Goal: Task Accomplishment & Management: Manage account settings

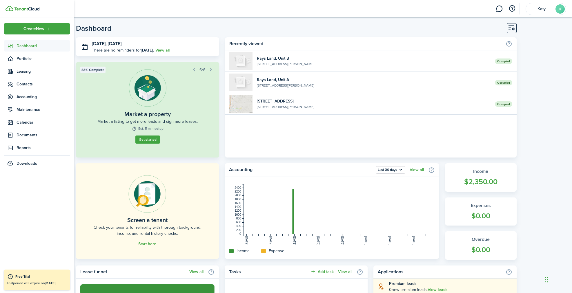
click at [11, 46] on icon at bounding box center [10, 46] width 6 height 6
click at [25, 40] on ul "Create New Dashboard Portfolio Leasing Contacts Accounting Maintenance Calendar…" at bounding box center [37, 96] width 66 height 146
click at [25, 59] on span "Portfolio" at bounding box center [44, 59] width 54 height 6
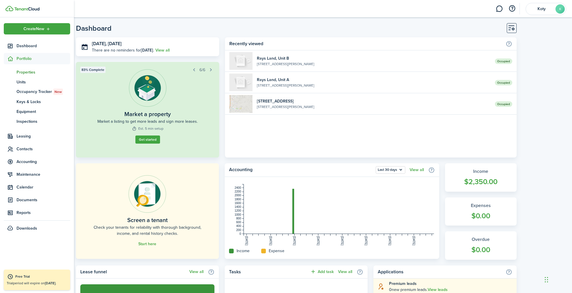
click at [25, 71] on span "Properties" at bounding box center [44, 72] width 54 height 6
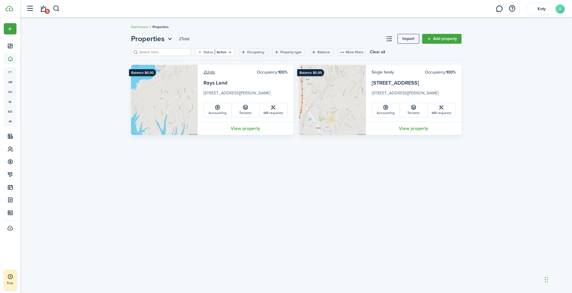
click at [346, 116] on img at bounding box center [332, 100] width 67 height 70
click at [396, 84] on link "[STREET_ADDRESS]" at bounding box center [395, 83] width 47 height 8
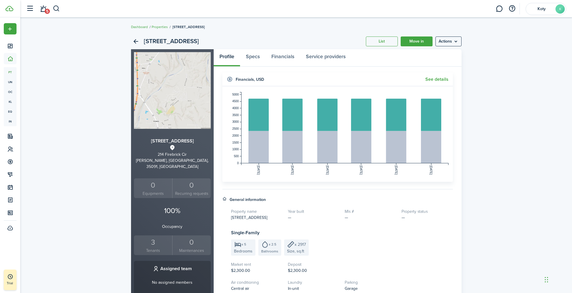
click at [195, 108] on img at bounding box center [172, 90] width 77 height 77
click at [456, 44] on menu-btn "Actions" at bounding box center [448, 42] width 26 height 10
click at [448, 54] on link "Edit property" at bounding box center [436, 54] width 51 height 10
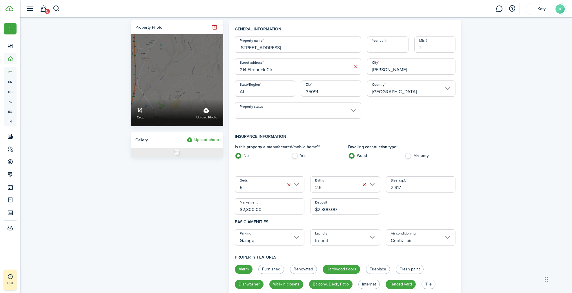
click at [205, 112] on label "Upload photo" at bounding box center [206, 112] width 21 height 15
click at [131, 99] on input "Crop Upload photo" at bounding box center [131, 99] width 0 height 0
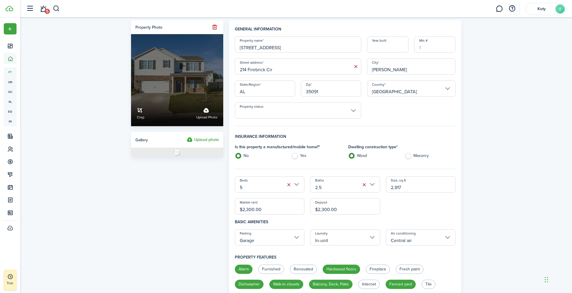
click at [141, 114] on link "Crop" at bounding box center [141, 112] width 8 height 15
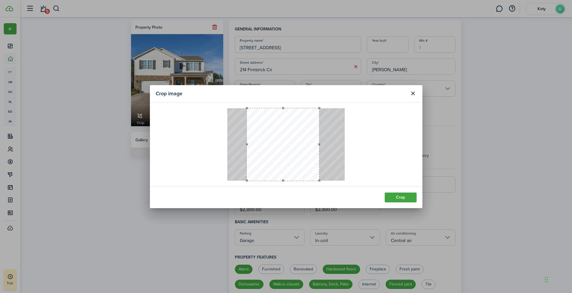
drag, startPoint x: 290, startPoint y: 152, endPoint x: 310, endPoint y: 151, distance: 19.4
click at [310, 151] on button "button" at bounding box center [283, 144] width 72 height 72
click at [407, 199] on button "Crop" at bounding box center [401, 198] width 32 height 10
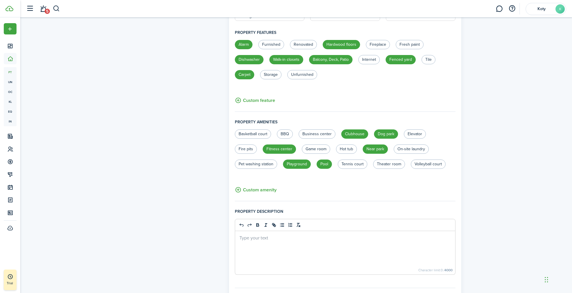
scroll to position [311, 0]
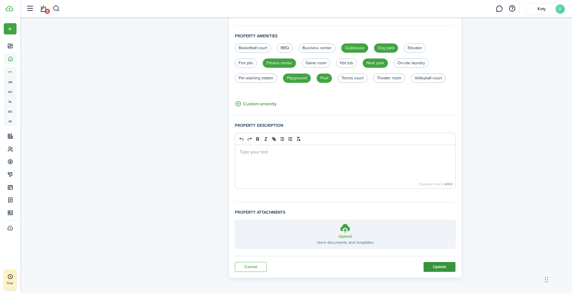
click at [428, 263] on button "Update" at bounding box center [440, 267] width 32 height 10
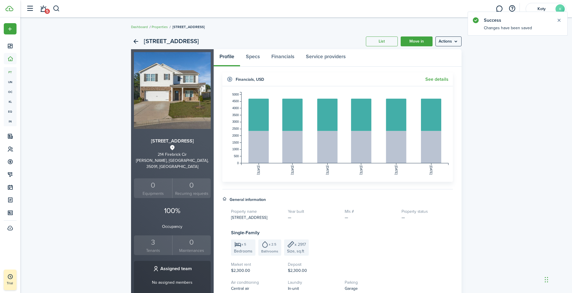
click at [152, 248] on small "Tenants" at bounding box center [153, 251] width 36 height 6
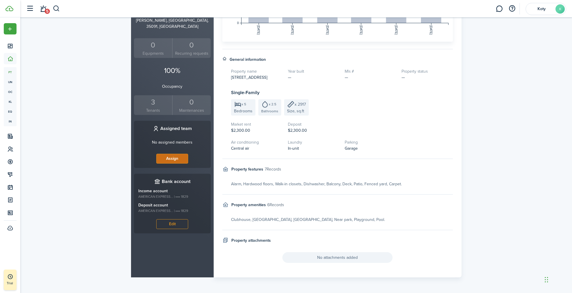
click at [158, 154] on button "Assign" at bounding box center [172, 159] width 32 height 10
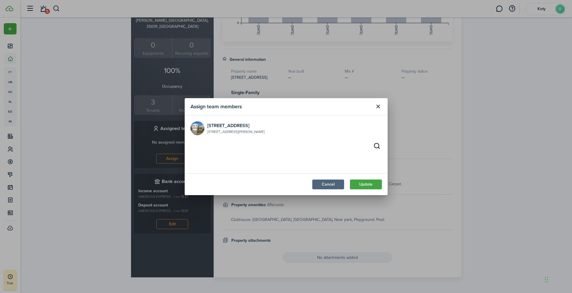
click at [322, 189] on button "Cancel" at bounding box center [328, 185] width 32 height 10
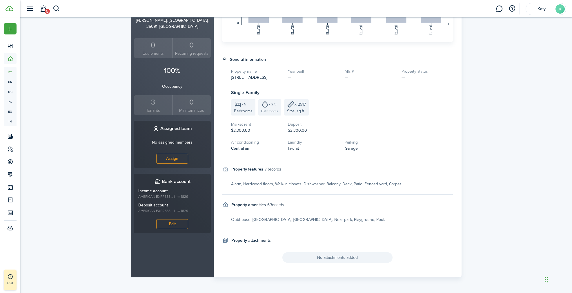
scroll to position [0, 0]
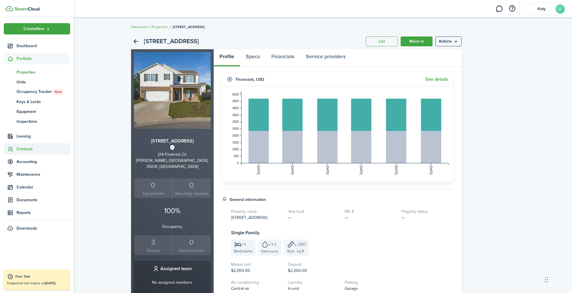
click at [28, 148] on span "Contacts" at bounding box center [44, 149] width 54 height 6
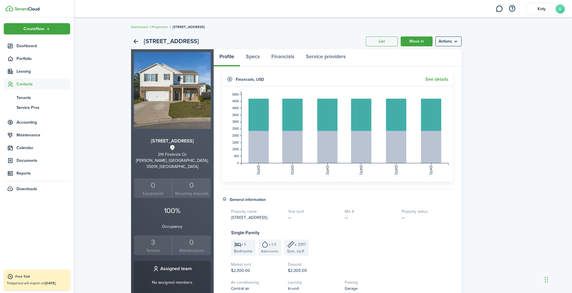
click at [30, 86] on span "Contacts" at bounding box center [44, 84] width 54 height 6
click at [29, 60] on span "Portfolio" at bounding box center [44, 59] width 54 height 6
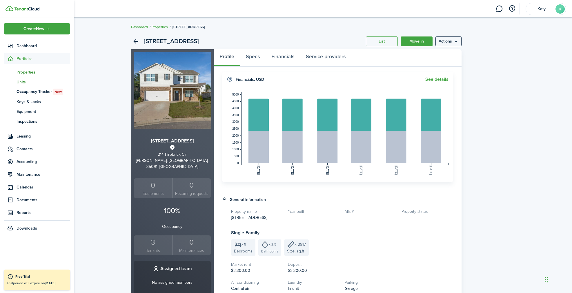
click at [25, 83] on span "Units" at bounding box center [44, 82] width 54 height 6
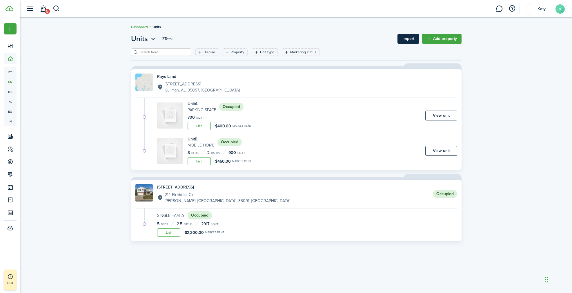
click at [410, 41] on link "Import" at bounding box center [408, 39] width 22 height 10
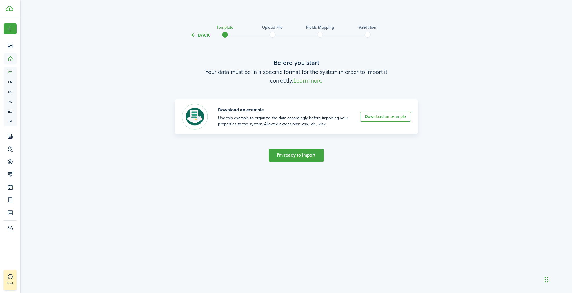
click at [195, 38] on button "Back" at bounding box center [199, 35] width 19 height 6
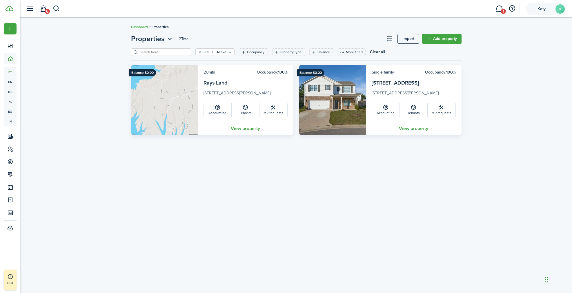
click at [540, 9] on span "Koty" at bounding box center [541, 9] width 23 height 4
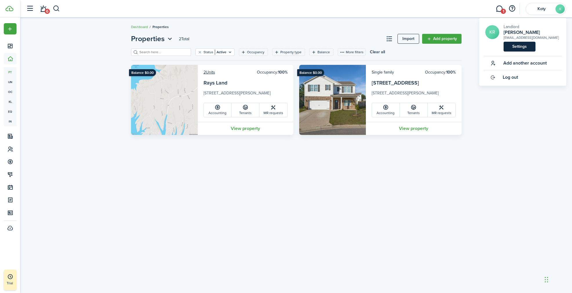
click at [526, 46] on link "Settings" at bounding box center [520, 47] width 32 height 10
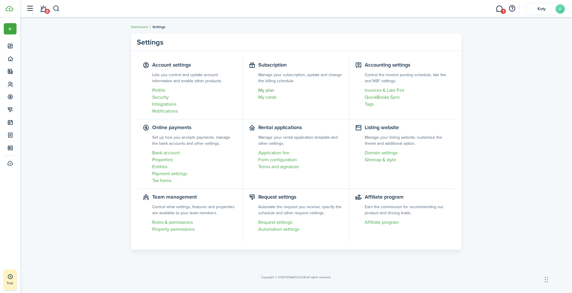
click at [266, 92] on link "My plan" at bounding box center [300, 90] width 85 height 7
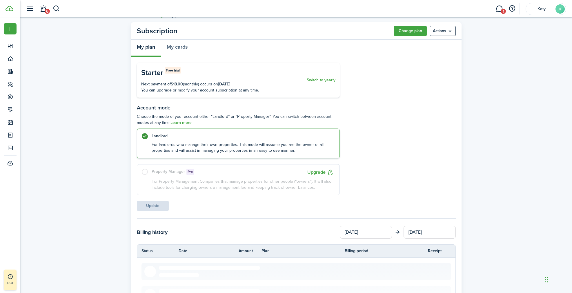
scroll to position [13, 0]
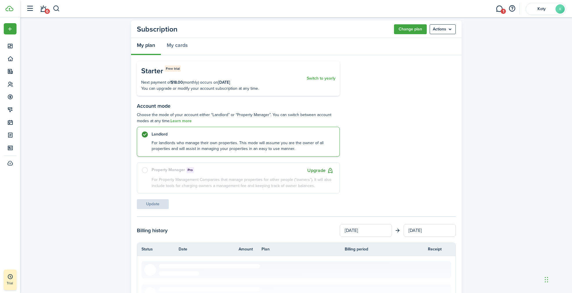
click at [317, 171] on button "Upgrade" at bounding box center [320, 170] width 26 height 7
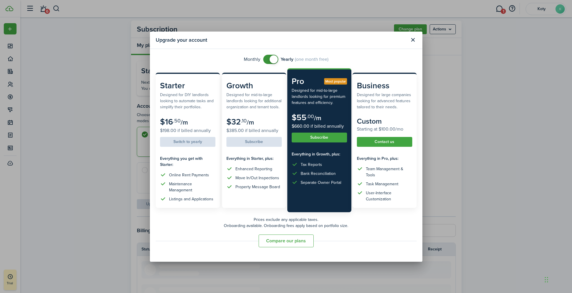
checkbox input "false"
click at [273, 61] on span at bounding box center [274, 59] width 8 height 8
click at [412, 41] on button "Close modal" at bounding box center [413, 40] width 10 height 10
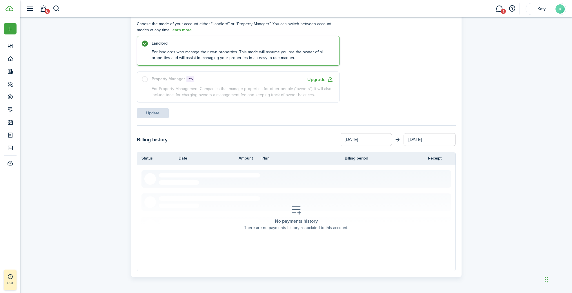
scroll to position [0, 0]
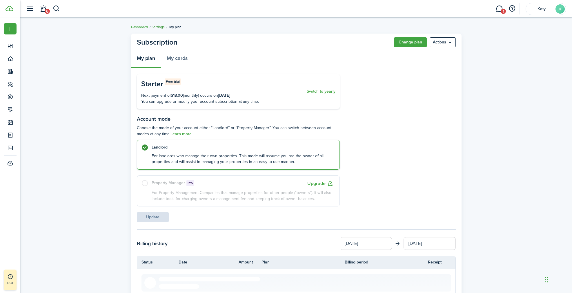
click at [155, 26] on link "Settings" at bounding box center [158, 26] width 13 height 5
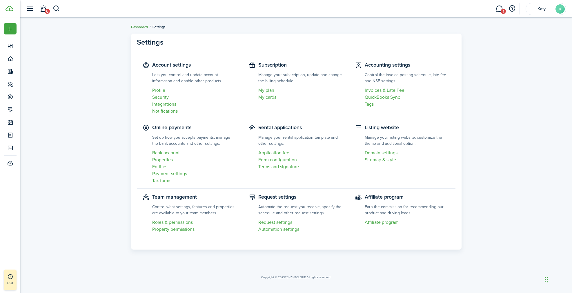
click at [141, 26] on link "Dashboard" at bounding box center [139, 26] width 17 height 5
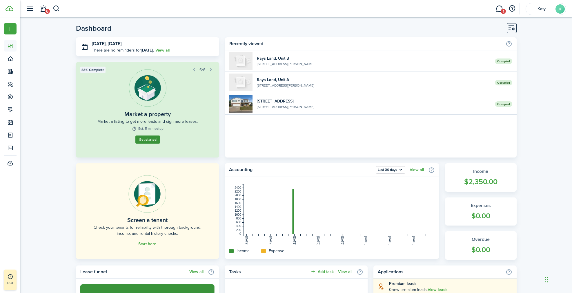
click at [147, 136] on link "Get started" at bounding box center [147, 140] width 25 height 8
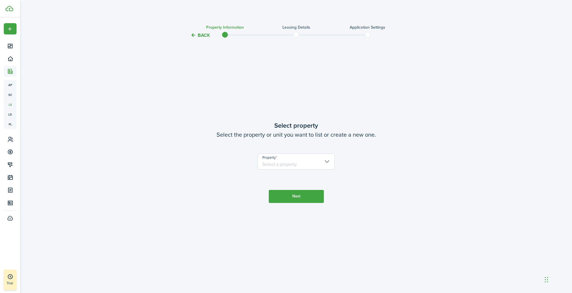
click at [274, 163] on input "Property" at bounding box center [295, 162] width 77 height 16
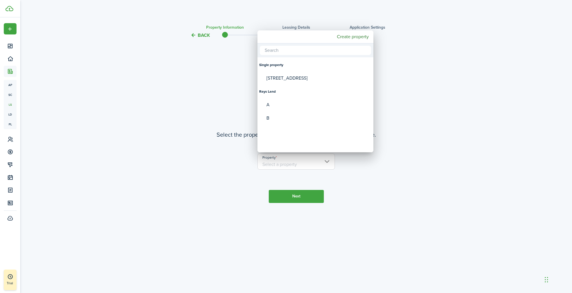
click at [290, 192] on div at bounding box center [286, 147] width 665 height 386
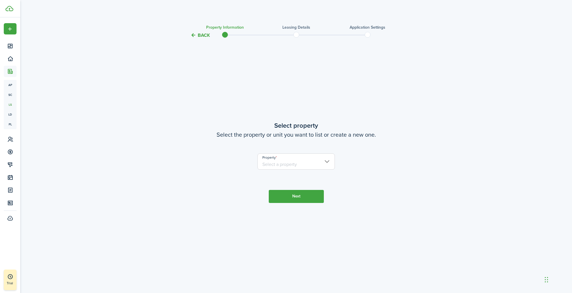
click at [199, 38] on button "Back" at bounding box center [199, 35] width 19 height 6
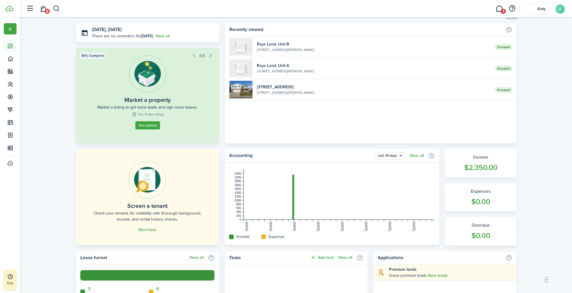
scroll to position [18, 0]
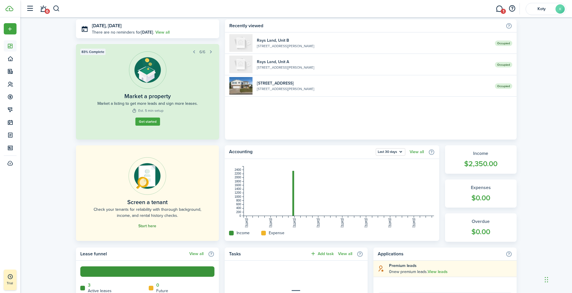
click at [149, 225] on link "Start here" at bounding box center [147, 226] width 18 height 5
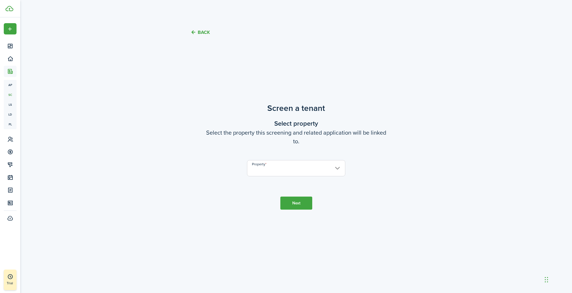
click at [293, 171] on input "Property" at bounding box center [296, 168] width 98 height 16
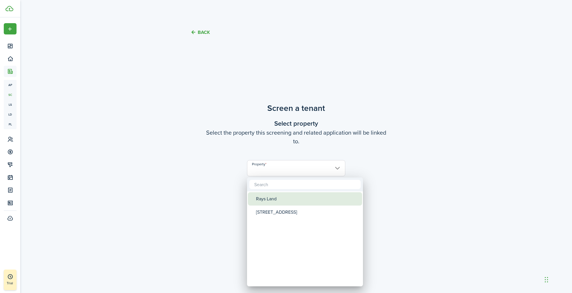
click at [287, 198] on div "Rays Land" at bounding box center [307, 198] width 103 height 13
type input "Rays Land"
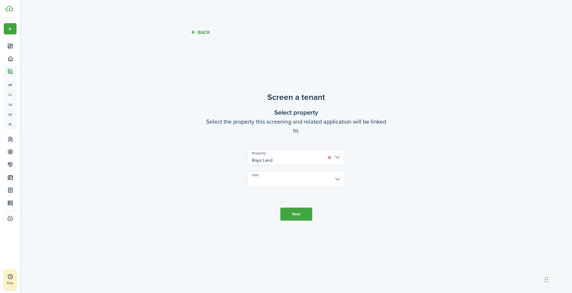
click at [292, 213] on button "Next" at bounding box center [296, 214] width 32 height 13
click at [283, 186] on input "Unit" at bounding box center [296, 179] width 98 height 16
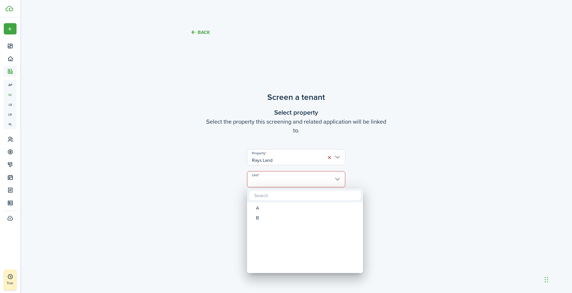
click at [281, 201] on div at bounding box center [305, 196] width 116 height 14
click at [281, 205] on div "A" at bounding box center [307, 208] width 103 height 10
type input "A"
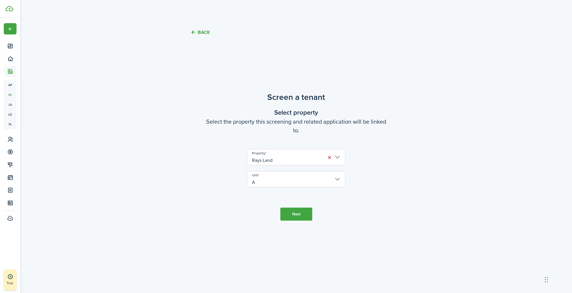
click at [290, 210] on button "Next" at bounding box center [296, 214] width 32 height 13
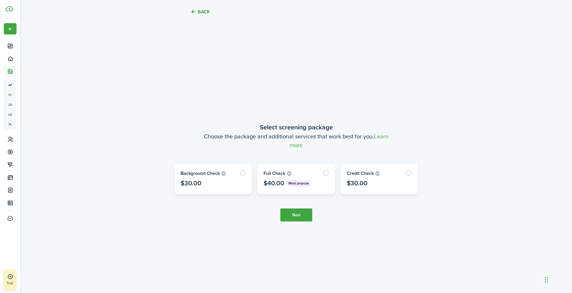
scroll to position [249, 0]
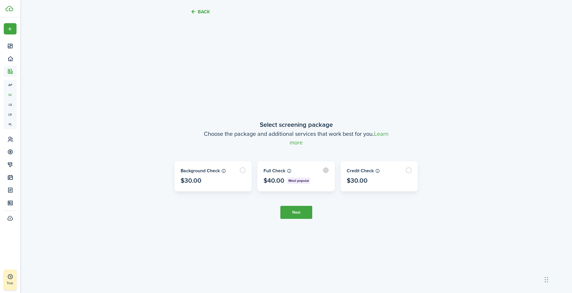
click at [323, 169] on label at bounding box center [296, 177] width 77 height 30
radio input "true"
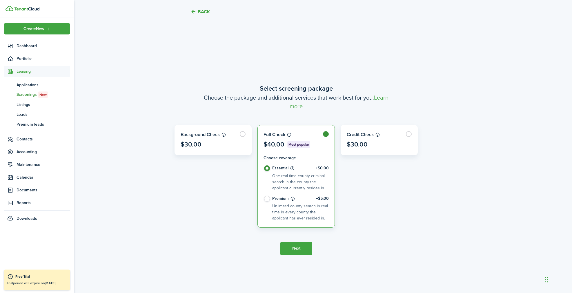
click at [12, 10] on img at bounding box center [10, 9] width 8 height 6
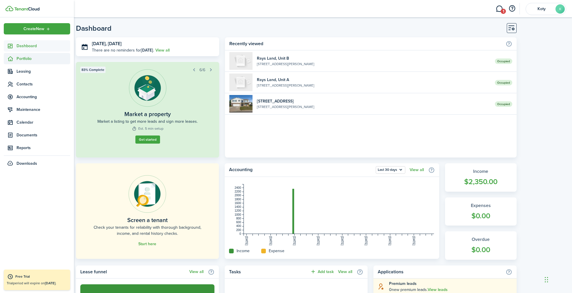
click at [25, 58] on span "Portfolio" at bounding box center [44, 59] width 54 height 6
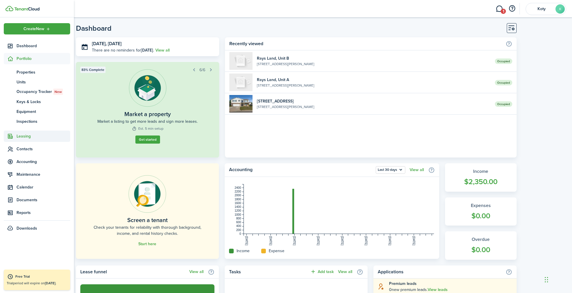
click at [25, 136] on span "Leasing" at bounding box center [44, 136] width 54 height 6
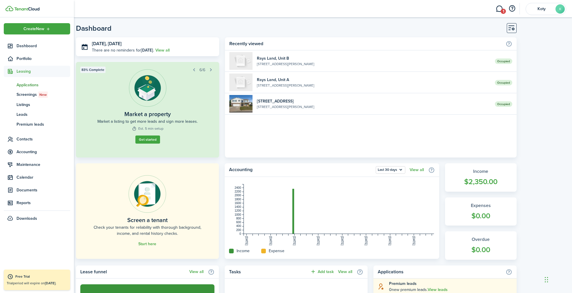
click at [32, 85] on span "Applications" at bounding box center [44, 85] width 54 height 6
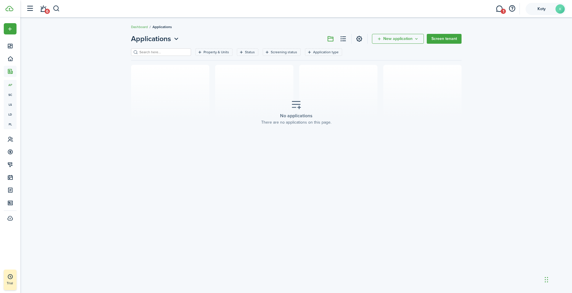
click at [536, 12] on account-user-avatar "Koty K" at bounding box center [546, 9] width 41 height 12
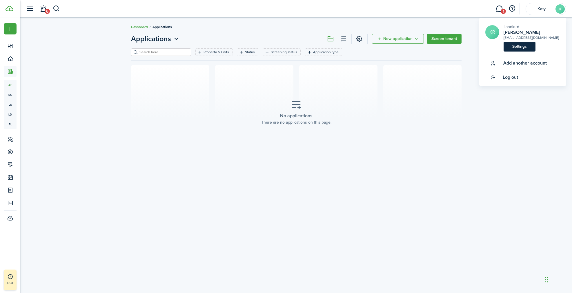
click at [515, 46] on link "Settings" at bounding box center [520, 47] width 32 height 10
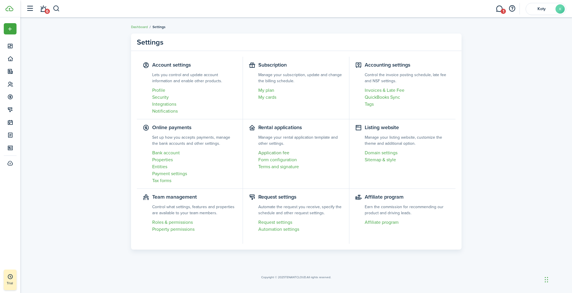
click at [278, 154] on link "Application fee" at bounding box center [300, 153] width 85 height 7
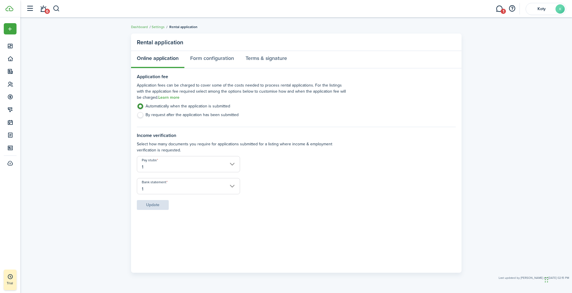
click at [164, 169] on input "1" at bounding box center [188, 164] width 103 height 16
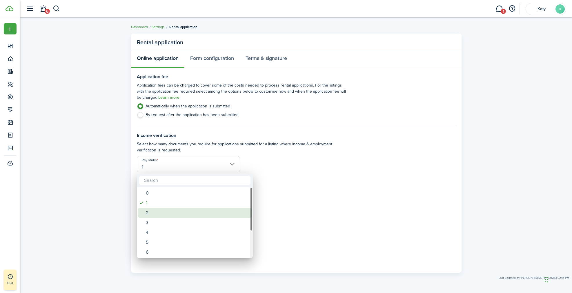
click at [160, 216] on div "2" at bounding box center [197, 213] width 103 height 10
type input "2"
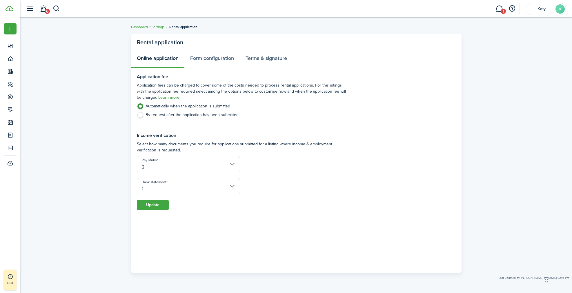
click at [160, 187] on input "1" at bounding box center [188, 186] width 103 height 16
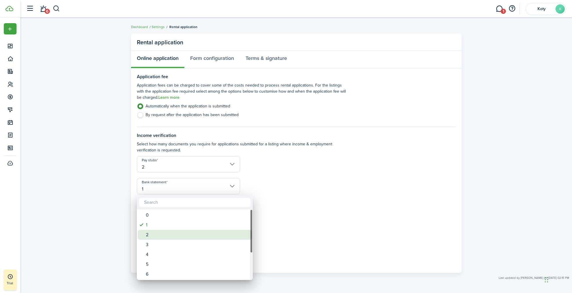
click at [158, 233] on div "2" at bounding box center [197, 235] width 103 height 10
type input "2"
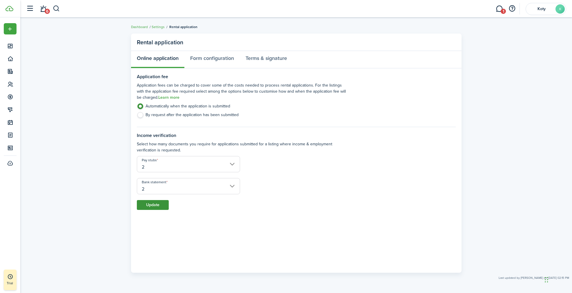
click at [158, 208] on button "Update" at bounding box center [153, 205] width 32 height 10
click at [218, 56] on link "Form configuration" at bounding box center [211, 59] width 55 height 17
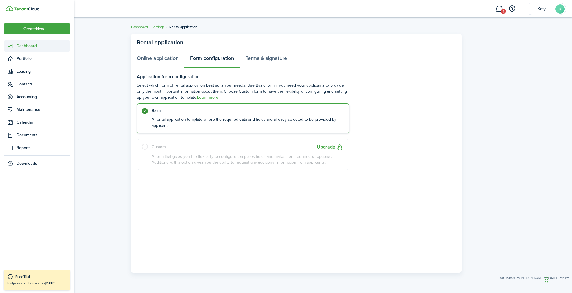
click at [23, 47] on span "Dashboard" at bounding box center [44, 46] width 54 height 6
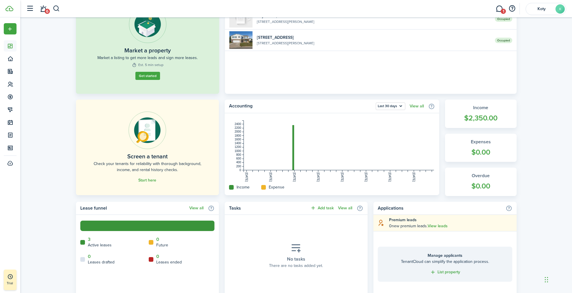
scroll to position [67, 0]
